Goal: Task Accomplishment & Management: Manage account settings

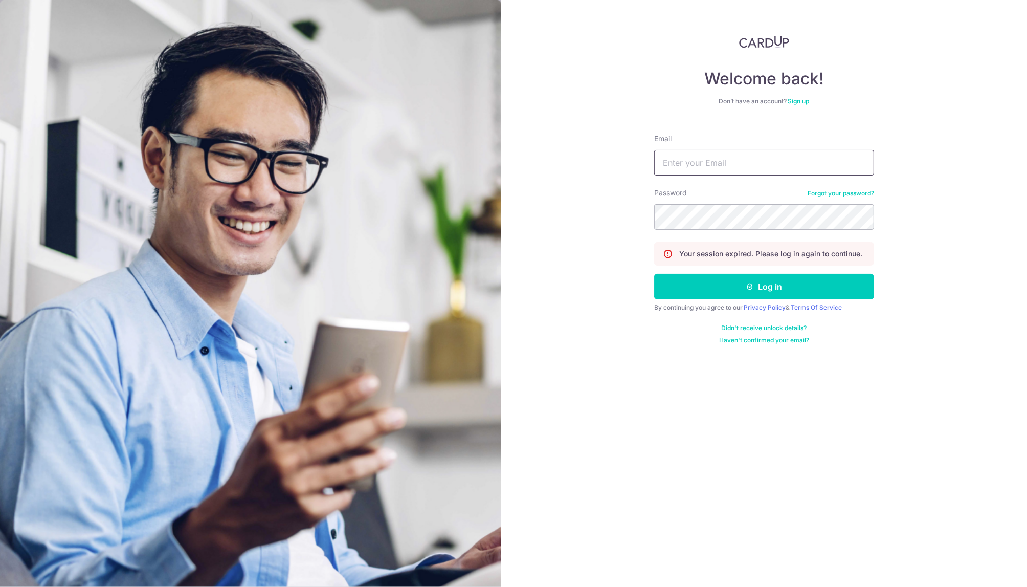
type input "whyteelin@gmail.com"
click at [764, 286] on button "Log in" at bounding box center [764, 287] width 220 height 26
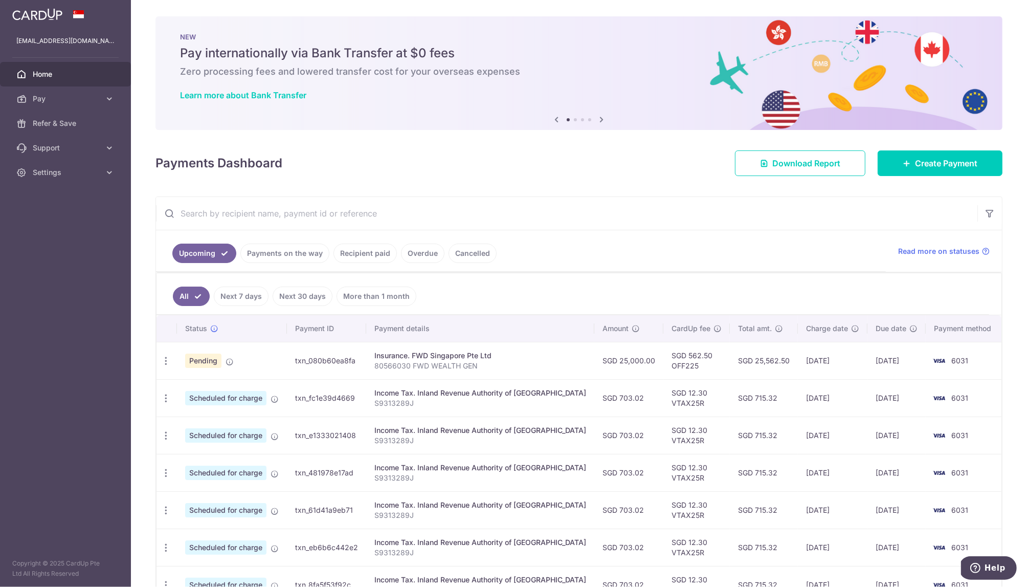
click at [198, 366] on span "Pending" at bounding box center [203, 360] width 36 height 14
click at [163, 362] on icon "button" at bounding box center [166, 360] width 11 height 11
click at [173, 356] on div "Update payment Cancel payment Upload doc" at bounding box center [165, 360] width 19 height 19
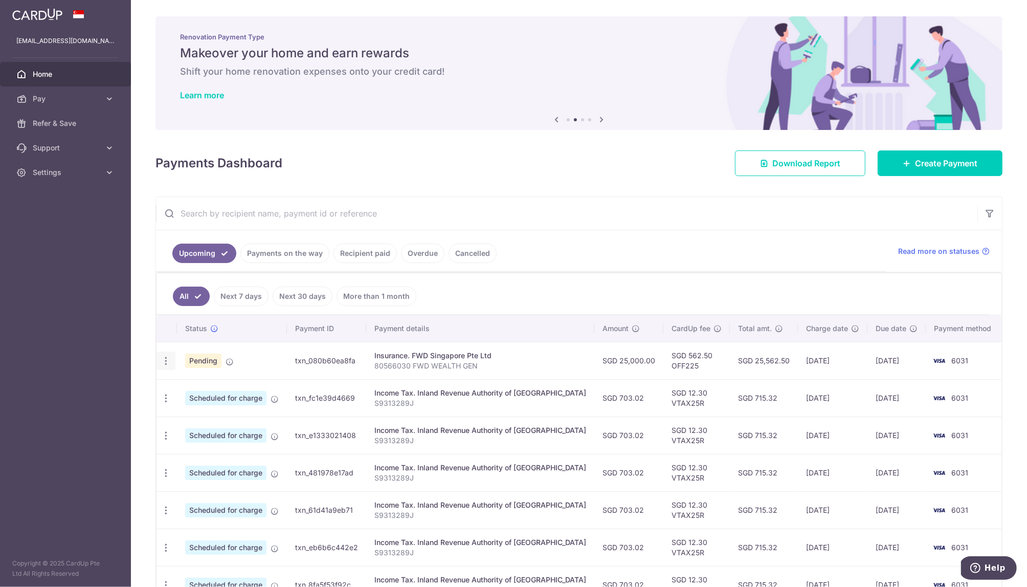
click at [173, 356] on div "Update payment Cancel payment Upload doc" at bounding box center [165, 360] width 19 height 19
click at [164, 358] on icon "button" at bounding box center [166, 360] width 11 height 11
click at [184, 436] on link "Upload doc" at bounding box center [210, 438] width 106 height 25
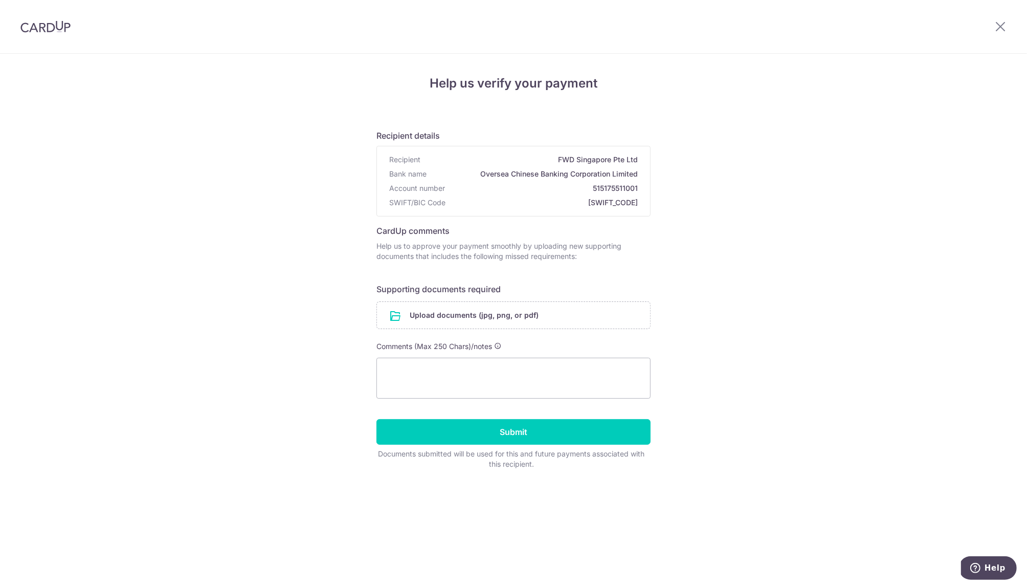
click at [993, 27] on div at bounding box center [1000, 26] width 53 height 53
click at [1002, 27] on icon at bounding box center [1000, 26] width 12 height 13
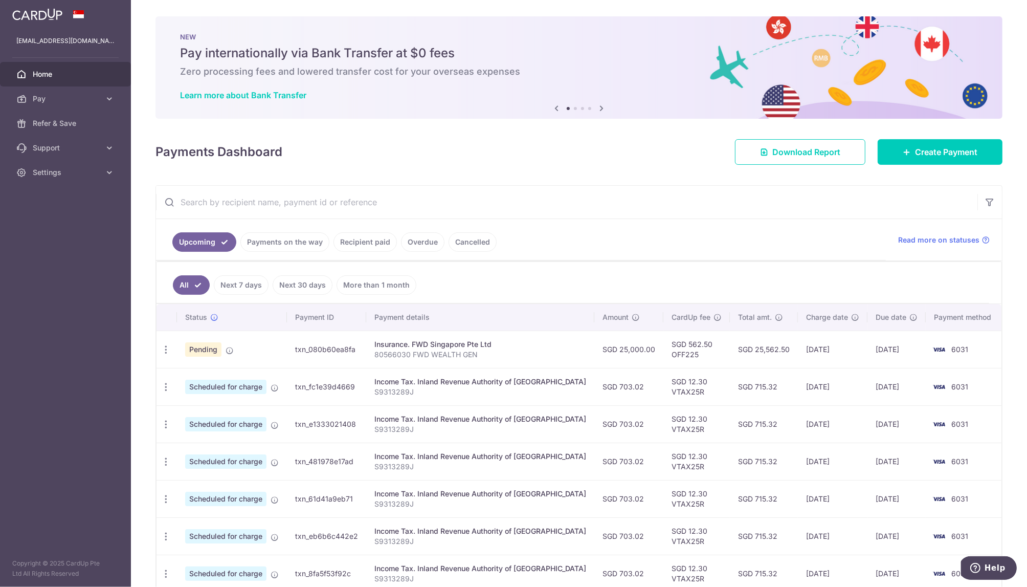
click at [425, 340] on div "Insurance. FWD Singapore Pte Ltd" at bounding box center [480, 344] width 212 height 10
click at [445, 340] on div "Insurance. FWD Singapore Pte Ltd" at bounding box center [480, 344] width 212 height 10
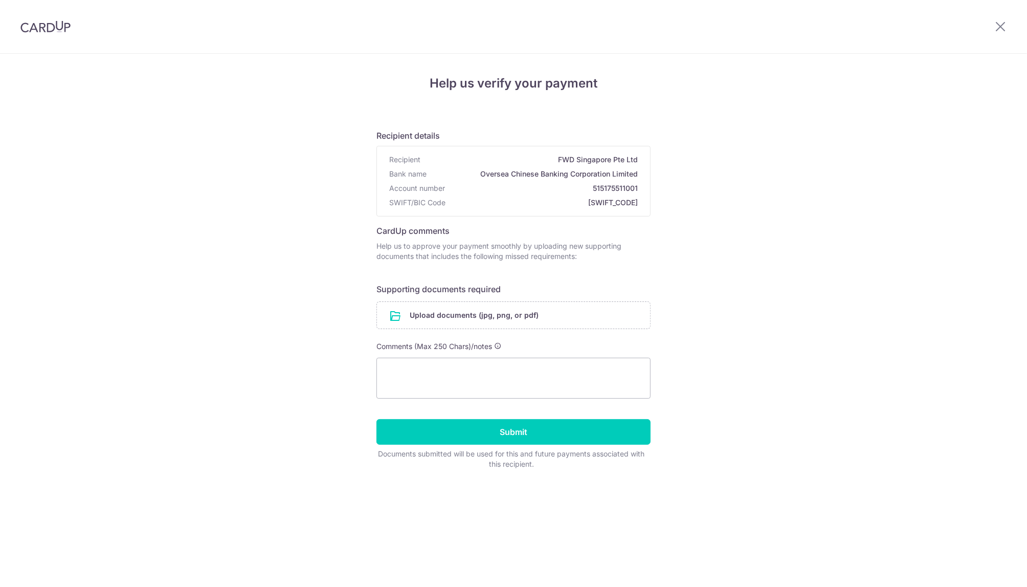
click at [444, 316] on input "file" at bounding box center [513, 315] width 273 height 27
